Goal: Information Seeking & Learning: Learn about a topic

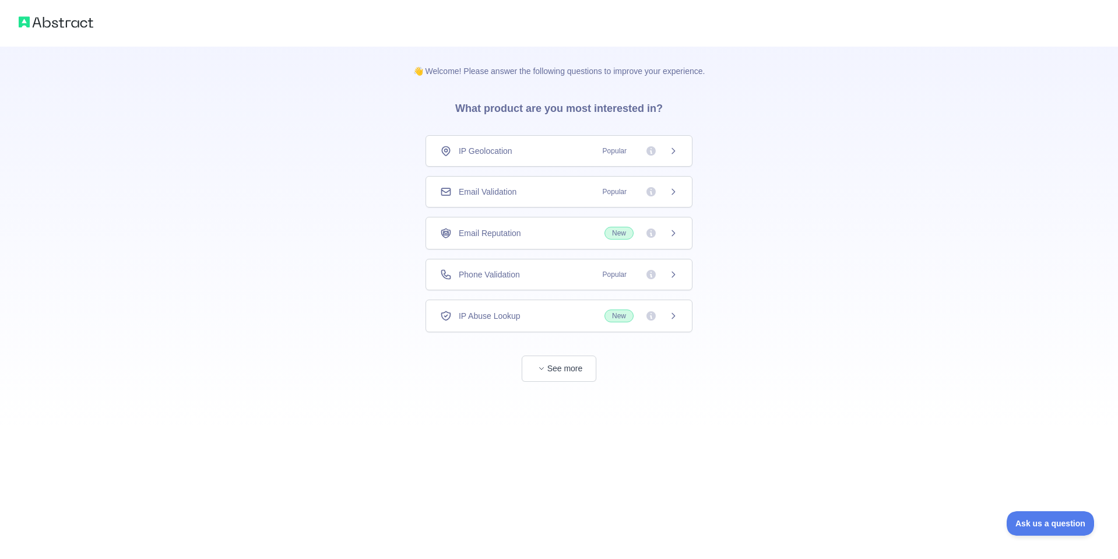
click at [524, 278] on div "Phone Validation Popular" at bounding box center [559, 275] width 238 height 12
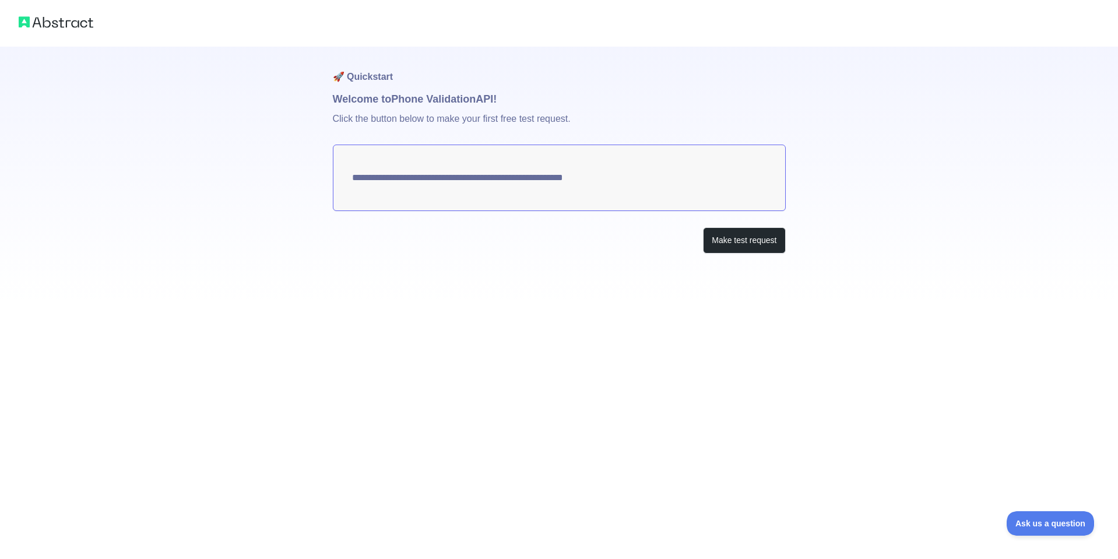
drag, startPoint x: 544, startPoint y: 182, endPoint x: 497, endPoint y: 285, distance: 113.4
click at [473, 303] on div "**********" at bounding box center [559, 279] width 1118 height 559
drag, startPoint x: 615, startPoint y: 179, endPoint x: 469, endPoint y: 195, distance: 146.5
click at [469, 195] on textarea "**********" at bounding box center [559, 177] width 453 height 66
click at [748, 242] on button "Make test request" at bounding box center [744, 240] width 82 height 26
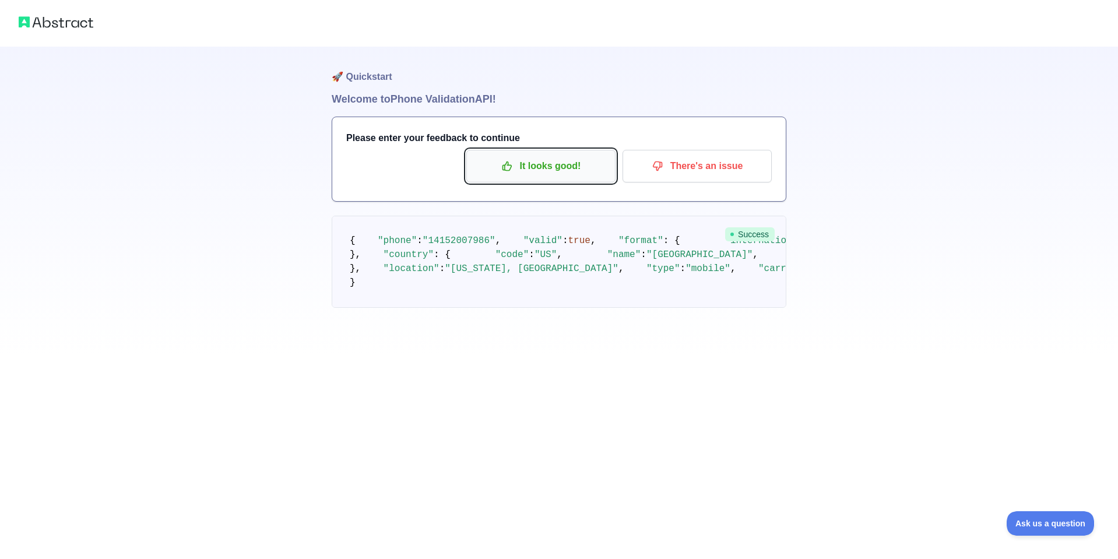
click at [541, 173] on p "It looks good!" at bounding box center [541, 166] width 132 height 20
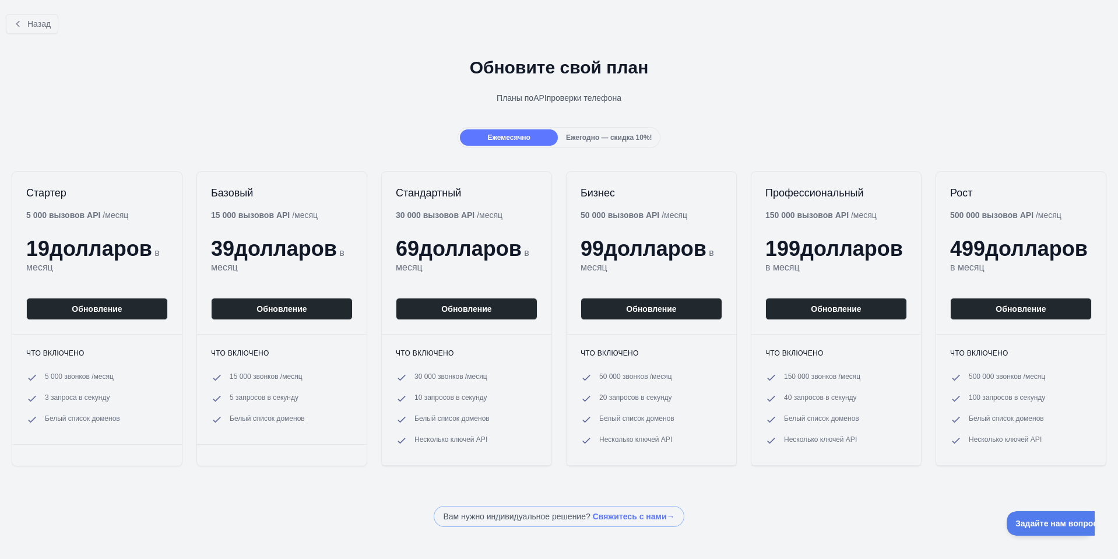
click at [597, 135] on font "Ежегодно — скидка 10%!" at bounding box center [609, 137] width 86 height 8
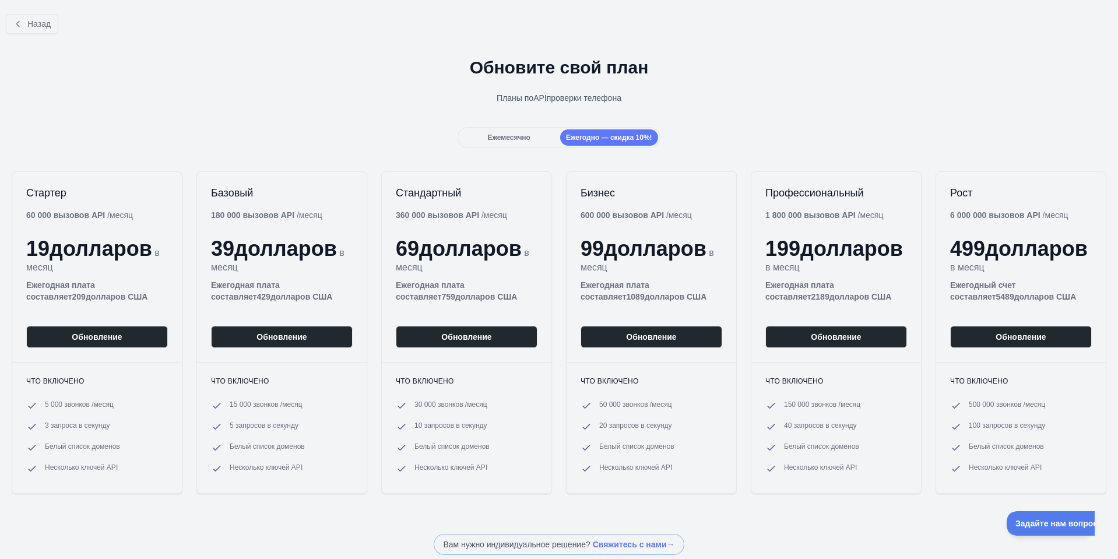
click at [492, 134] on font "Ежемесячно" at bounding box center [508, 137] width 43 height 8
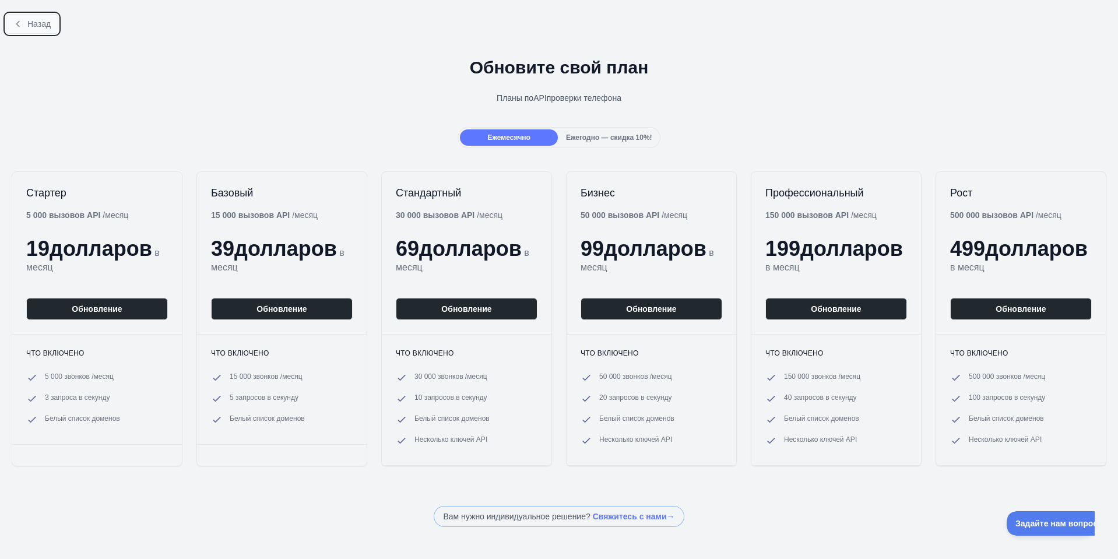
click at [18, 29] on button "Назад" at bounding box center [32, 24] width 52 height 20
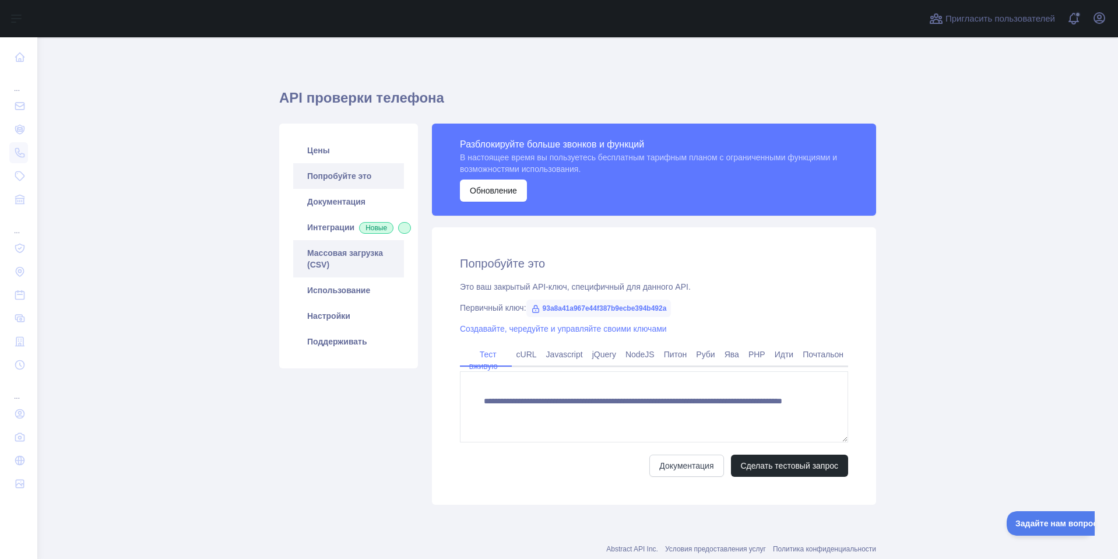
click at [358, 268] on font "Массовая загрузка (CSV)" at bounding box center [345, 258] width 76 height 21
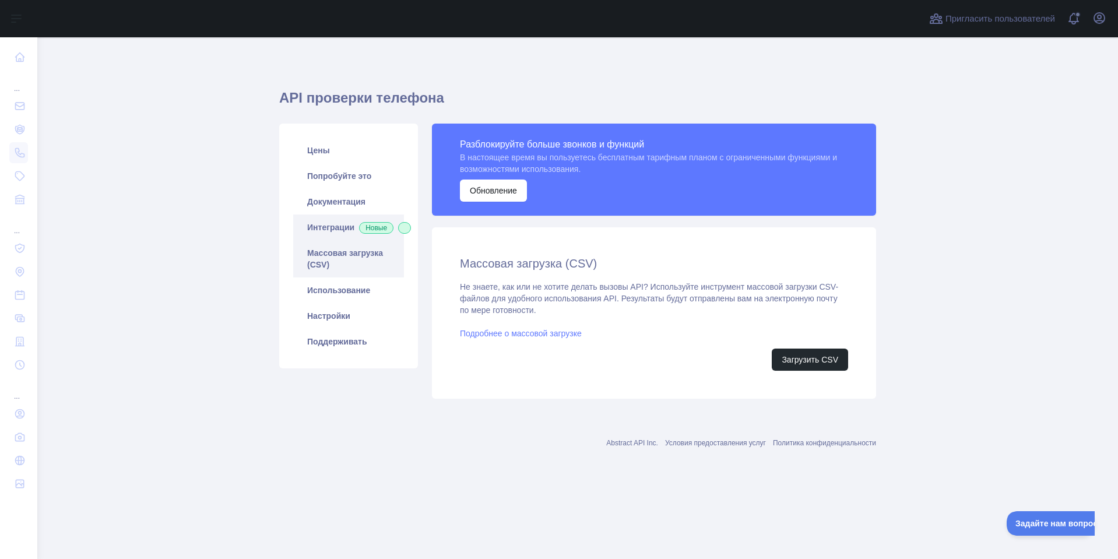
click at [361, 226] on link "Интеграции Новые" at bounding box center [348, 227] width 111 height 26
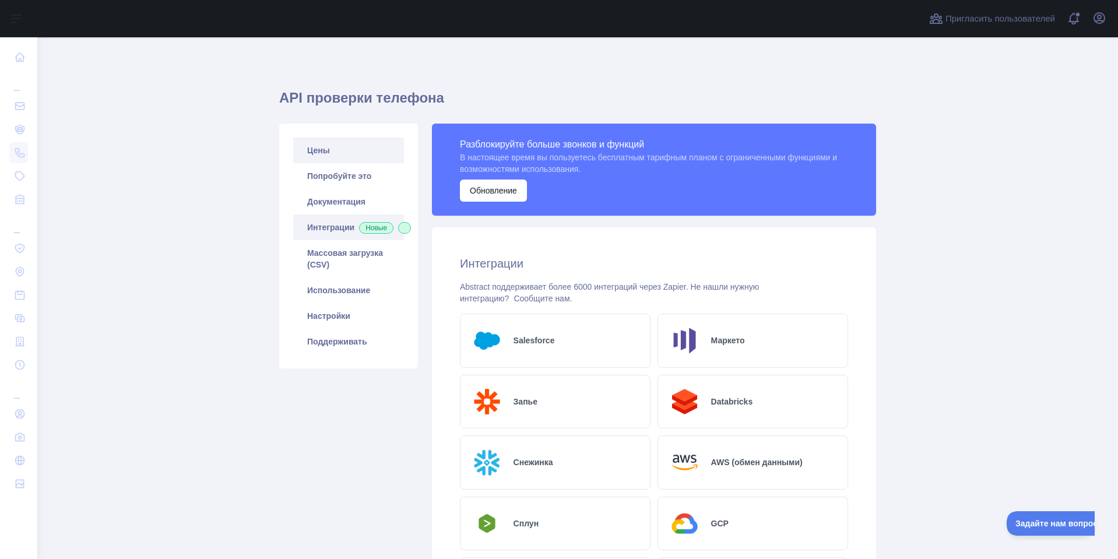
click at [324, 142] on link "Цены" at bounding box center [348, 151] width 111 height 26
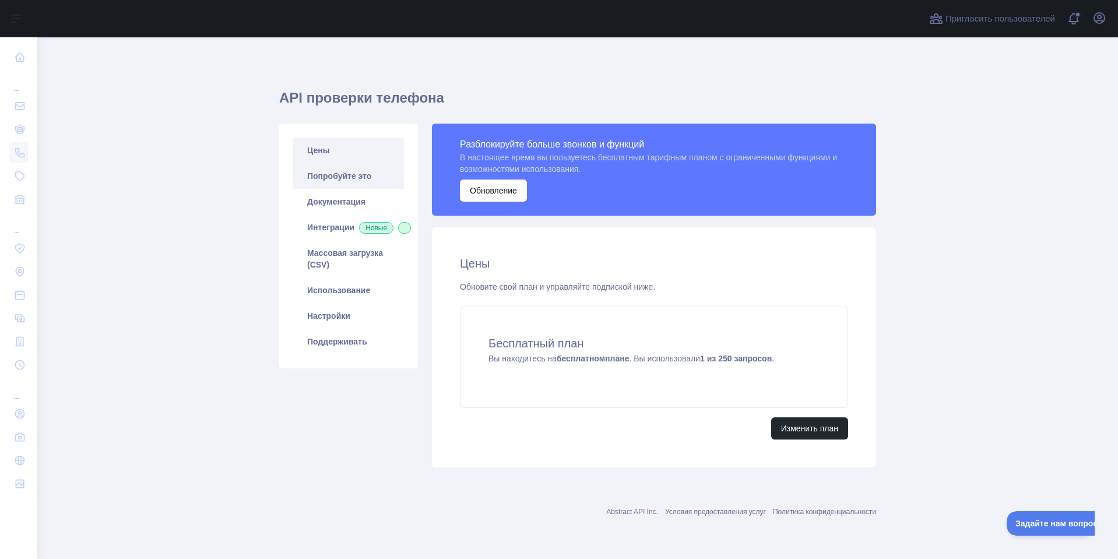
click at [351, 171] on font "Попробуйте это" at bounding box center [339, 175] width 64 height 9
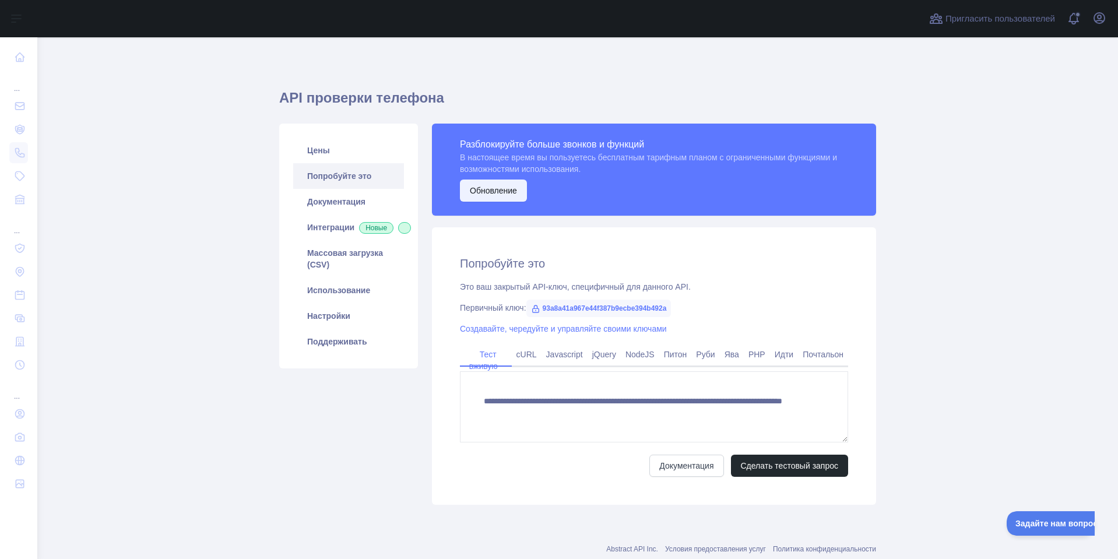
click at [487, 187] on font "Обновление" at bounding box center [493, 190] width 47 height 9
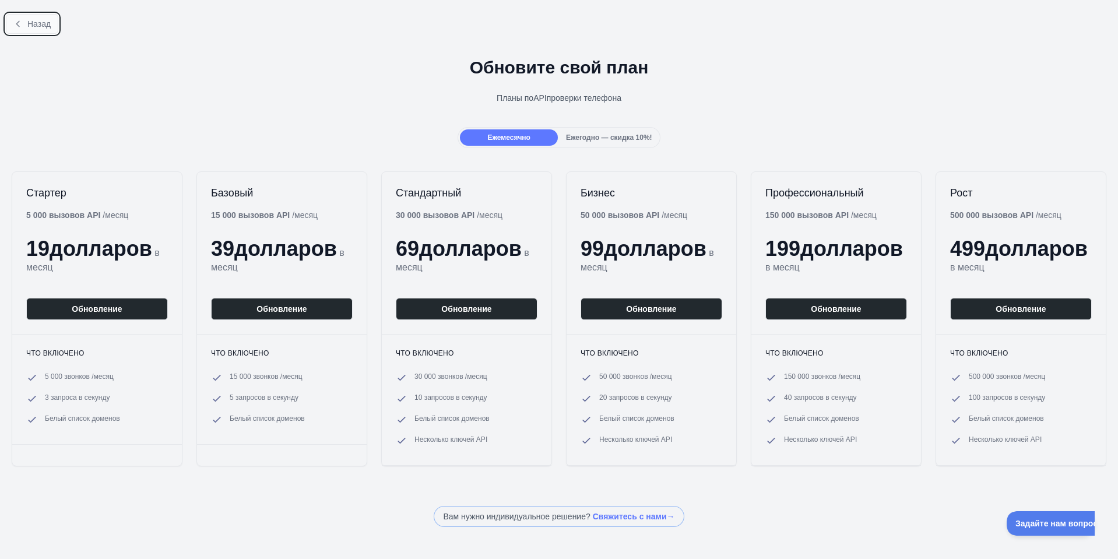
click at [39, 27] on font "Назад" at bounding box center [38, 23] width 23 height 9
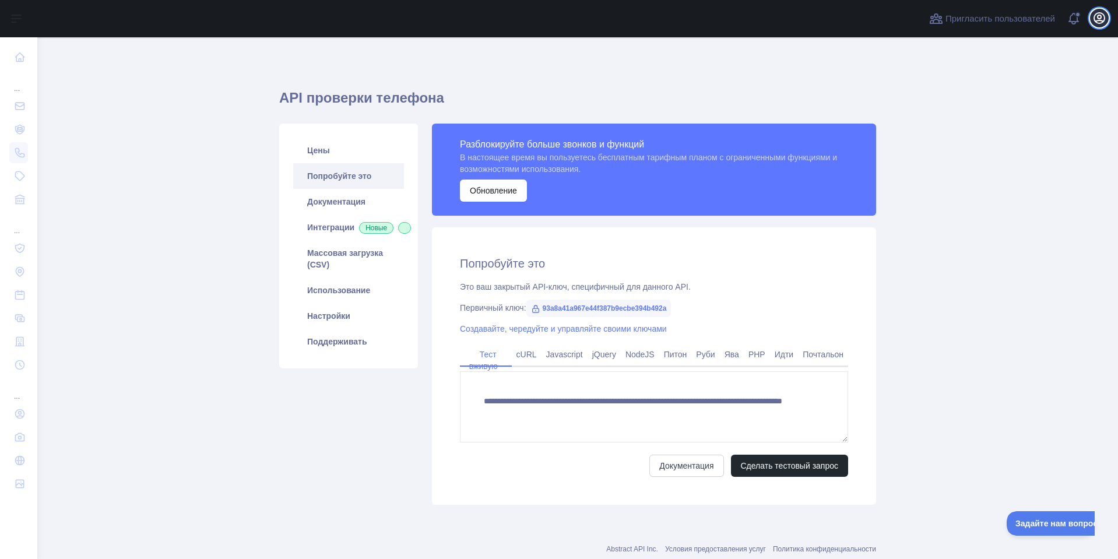
click at [1097, 18] on icon "button" at bounding box center [1099, 18] width 10 height 10
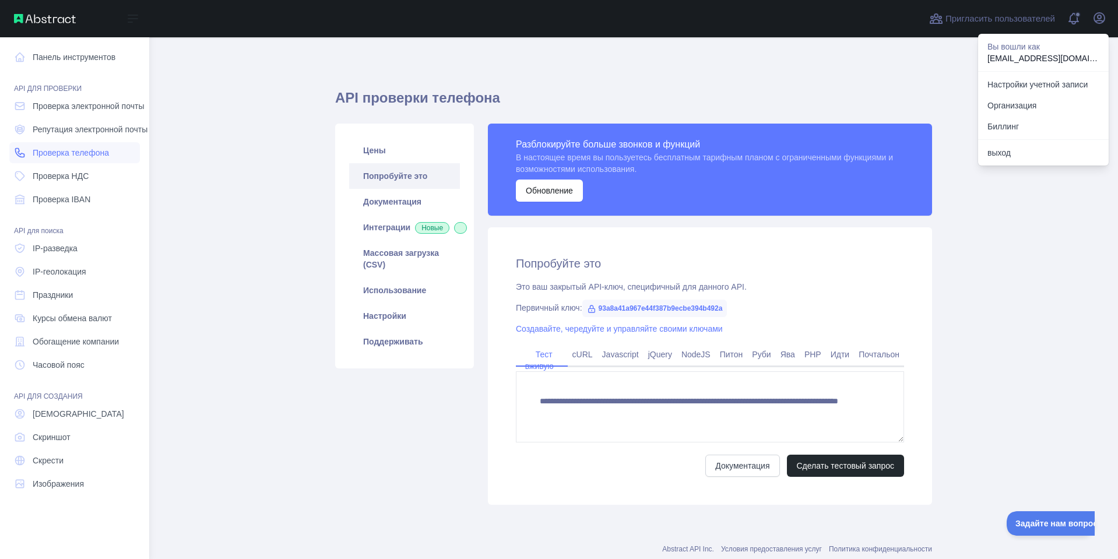
click at [37, 153] on font "Проверка телефона" at bounding box center [71, 152] width 76 height 9
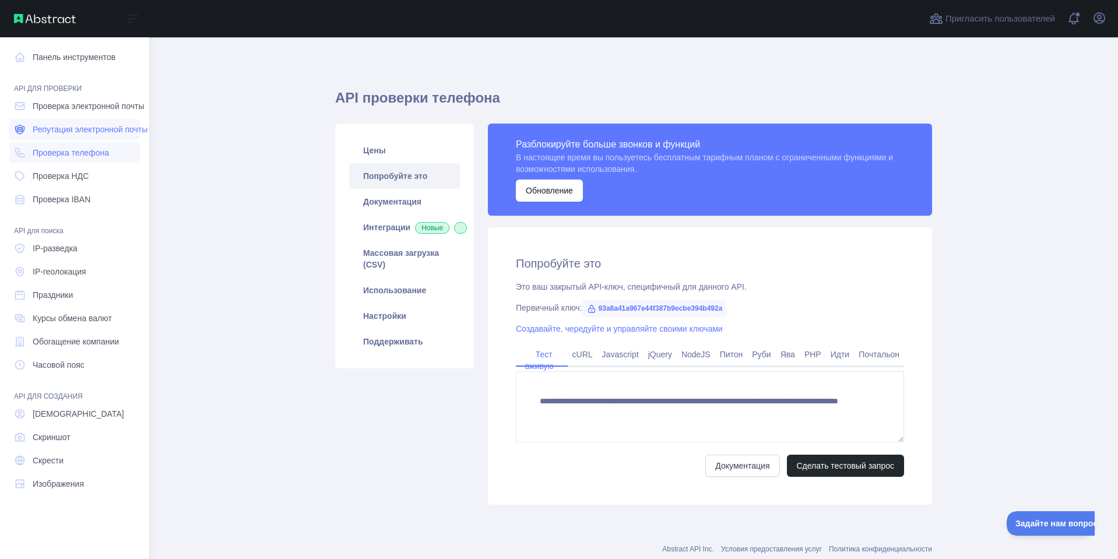
click at [83, 131] on font "Репутация электронной почты" at bounding box center [90, 129] width 115 height 9
click at [82, 150] on font "Проверка телефона" at bounding box center [71, 152] width 76 height 9
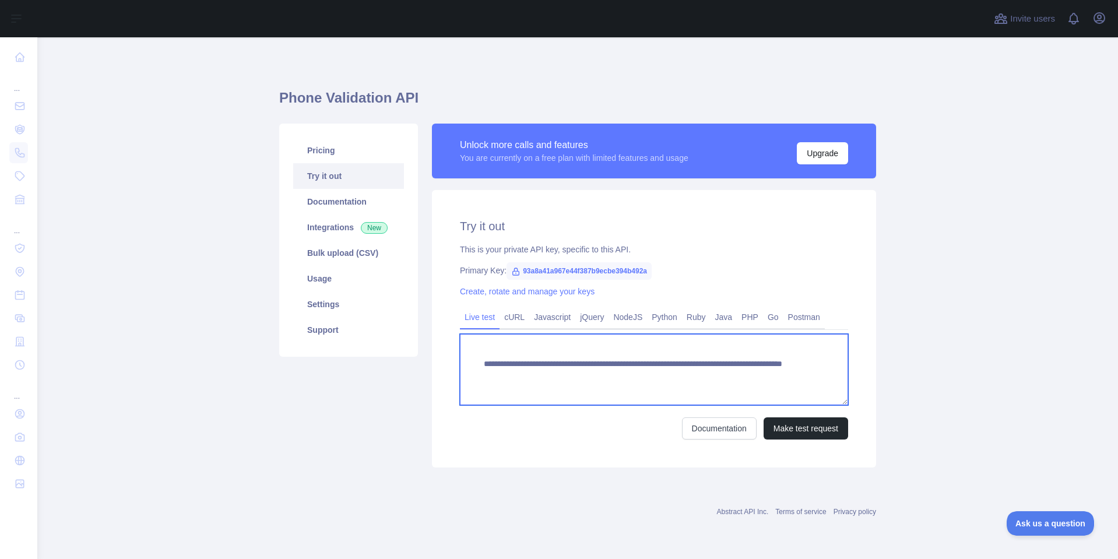
drag, startPoint x: 799, startPoint y: 389, endPoint x: 468, endPoint y: 355, distance: 332.6
click at [468, 355] on textarea "**********" at bounding box center [654, 369] width 388 height 71
